Goal: Task Accomplishment & Management: Manage account settings

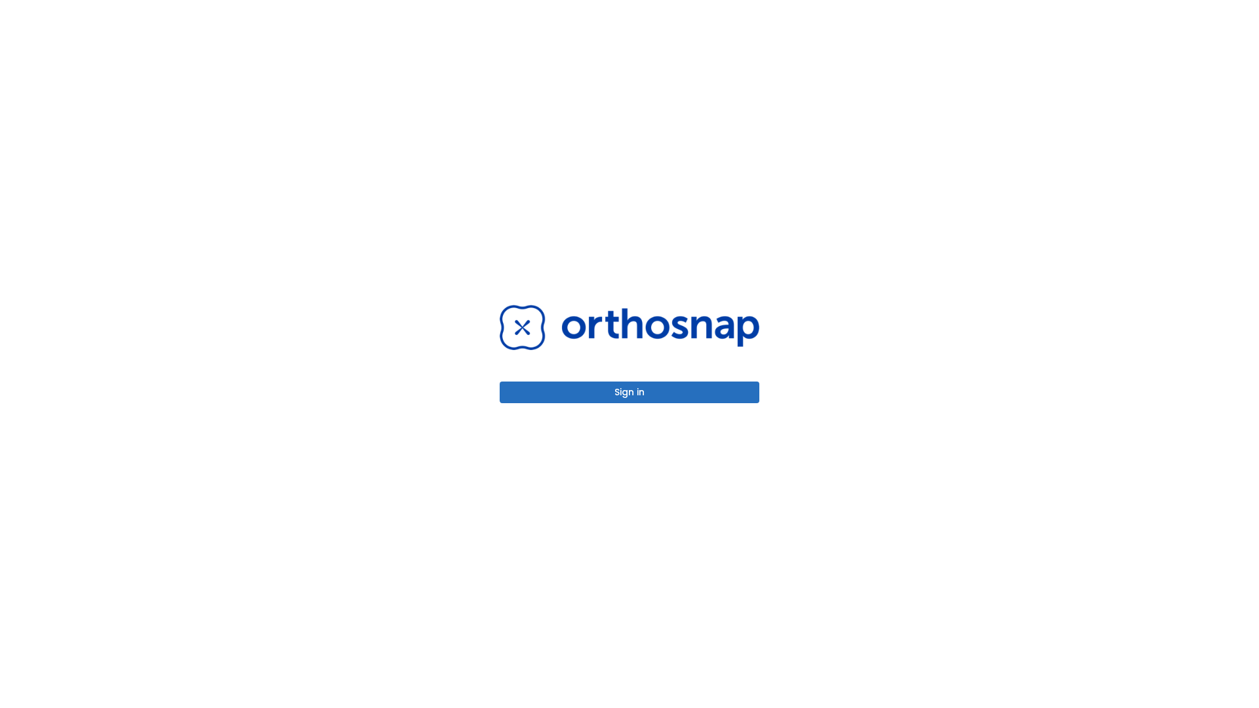
click at [629, 392] on button "Sign in" at bounding box center [630, 393] width 260 height 22
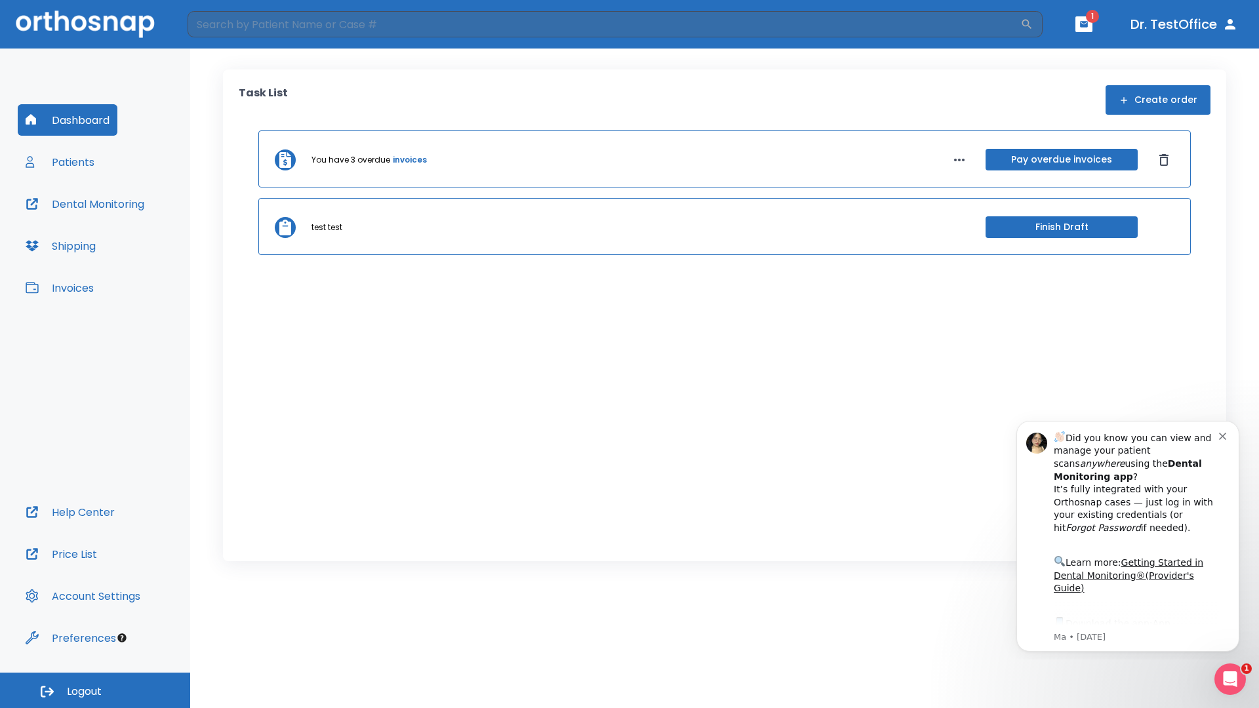
click at [95, 690] on span "Logout" at bounding box center [84, 691] width 35 height 14
